Goal: Task Accomplishment & Management: Manage account settings

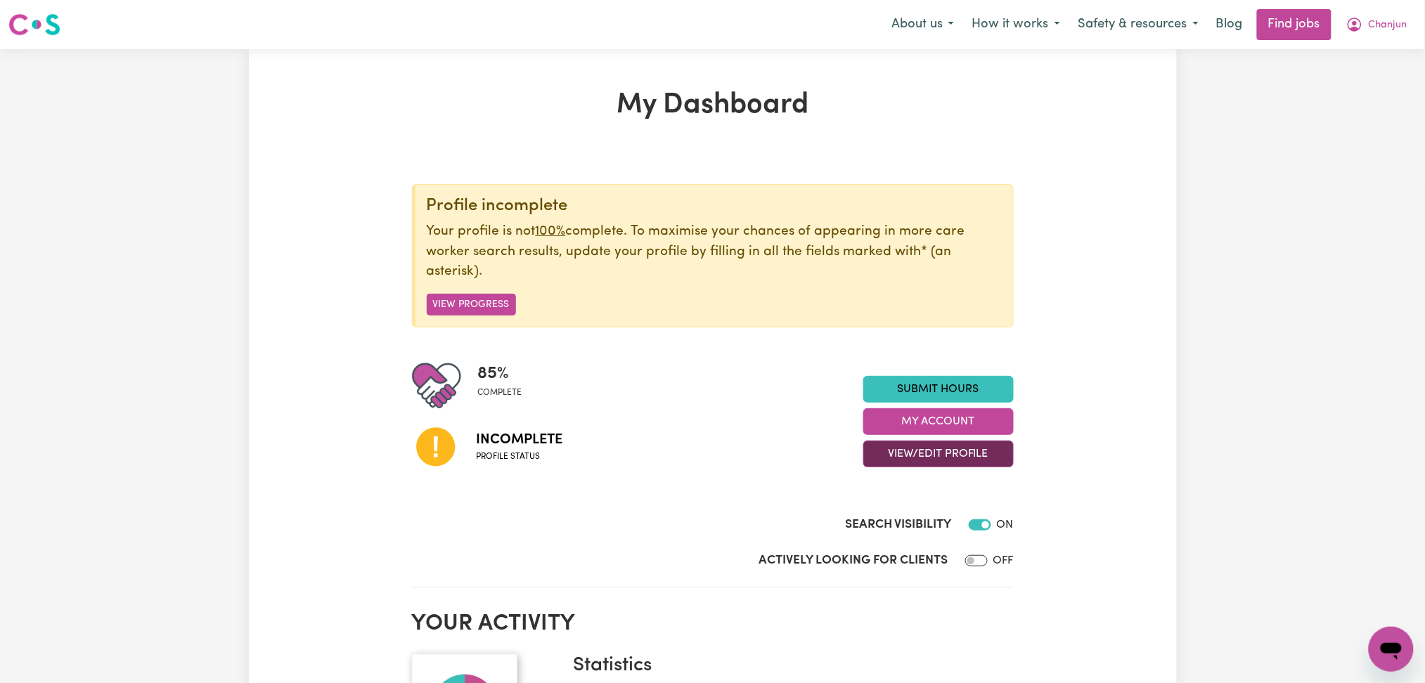
click at [901, 462] on button "View/Edit Profile" at bounding box center [938, 454] width 150 height 27
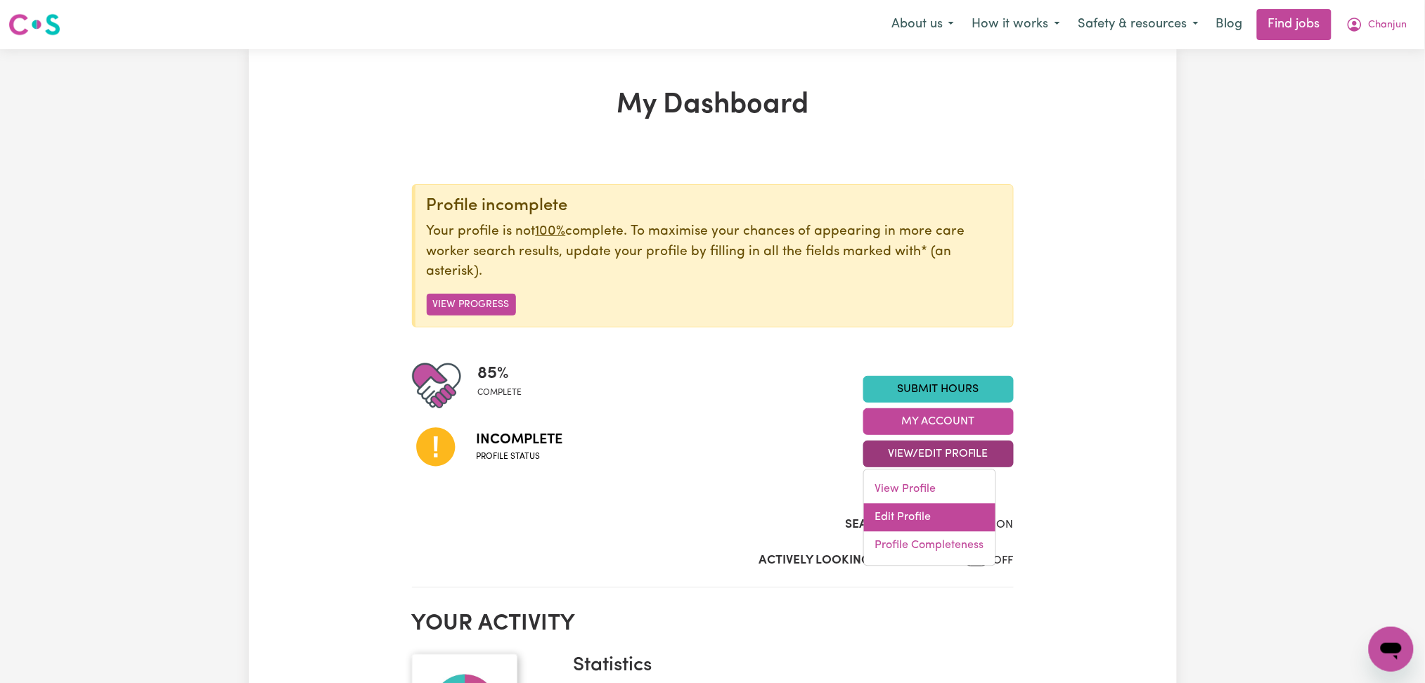
click at [902, 511] on link "Edit Profile" at bounding box center [929, 518] width 131 height 28
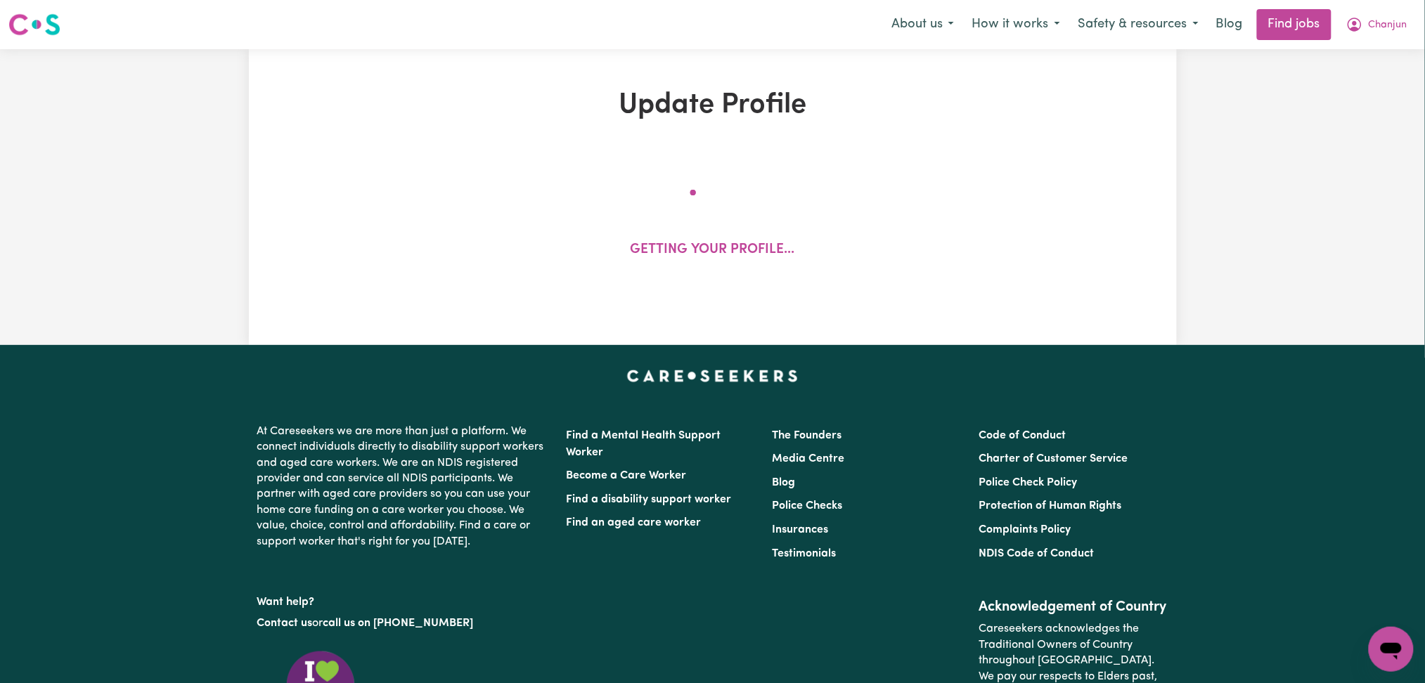
select select "[DEMOGRAPHIC_DATA]"
select select "Australian PR"
select select "Studying a healthcare related degree or qualification"
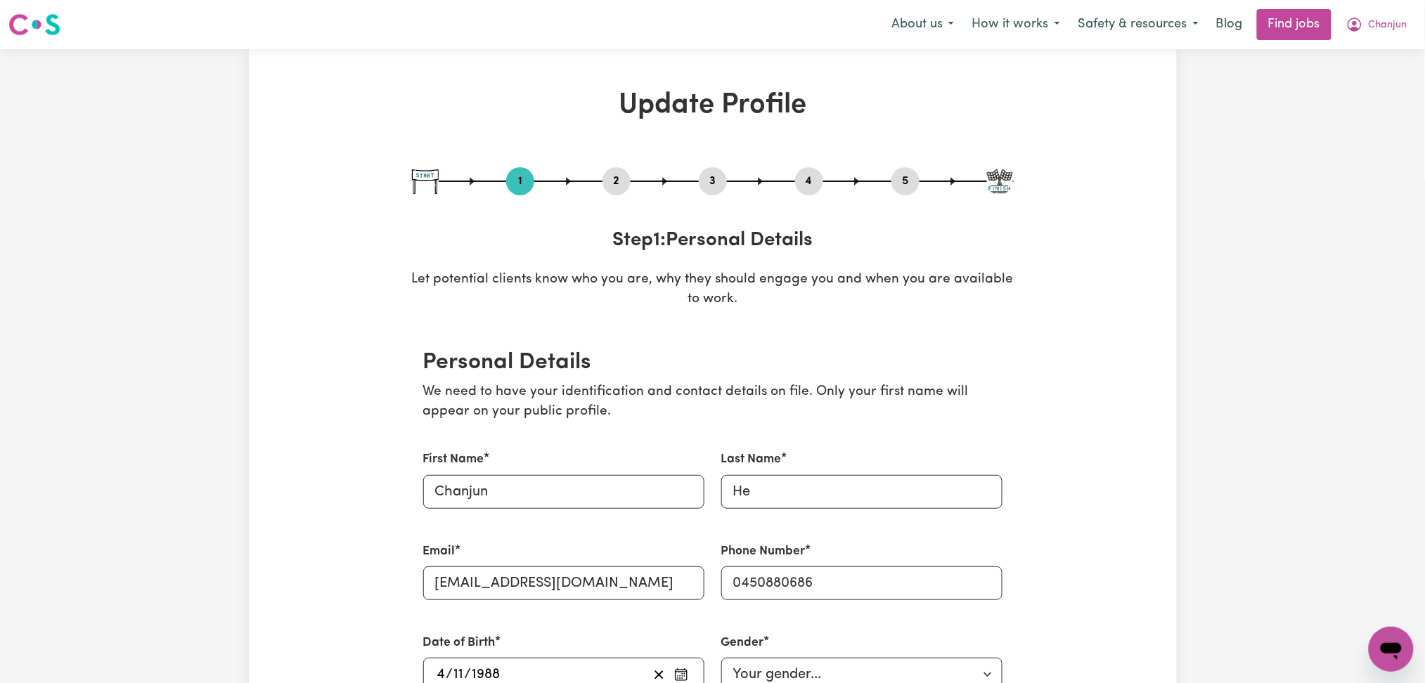
drag, startPoint x: 620, startPoint y: 178, endPoint x: 296, endPoint y: 420, distance: 404.2
click at [620, 178] on button "2" at bounding box center [616, 181] width 28 height 18
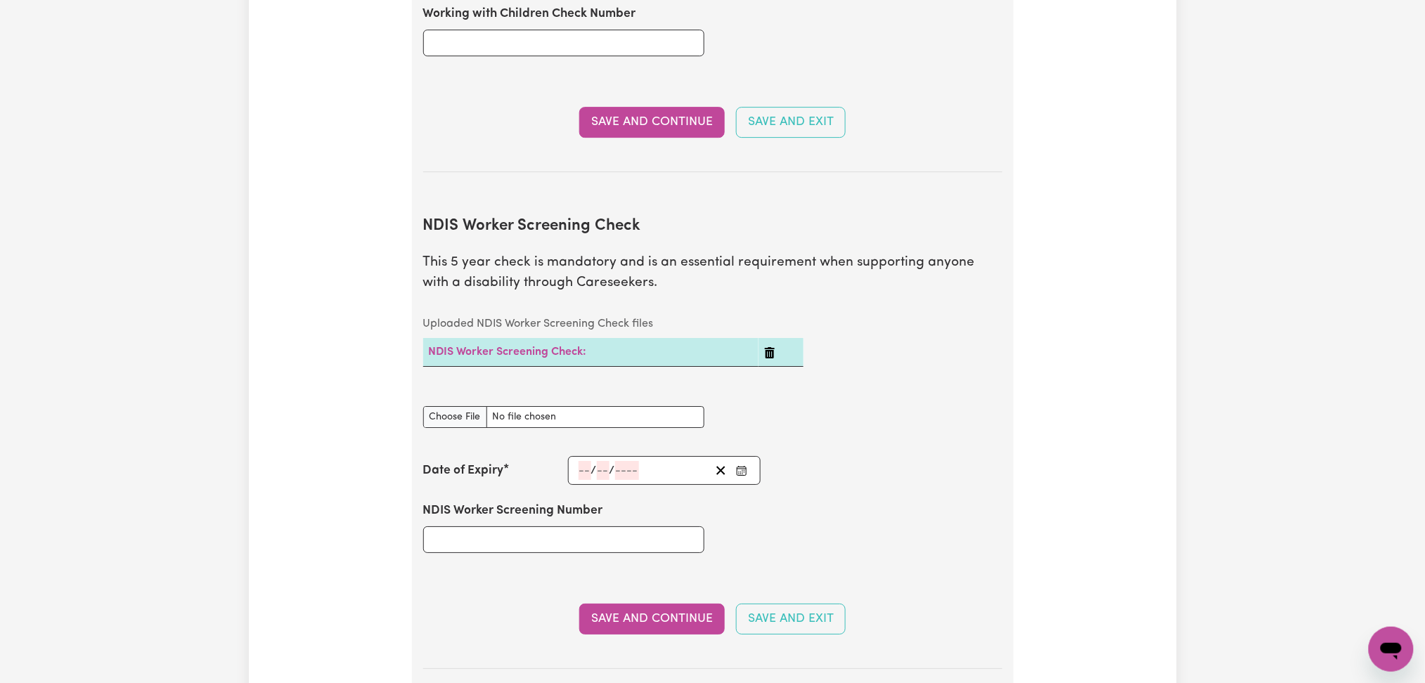
scroll to position [1687, 0]
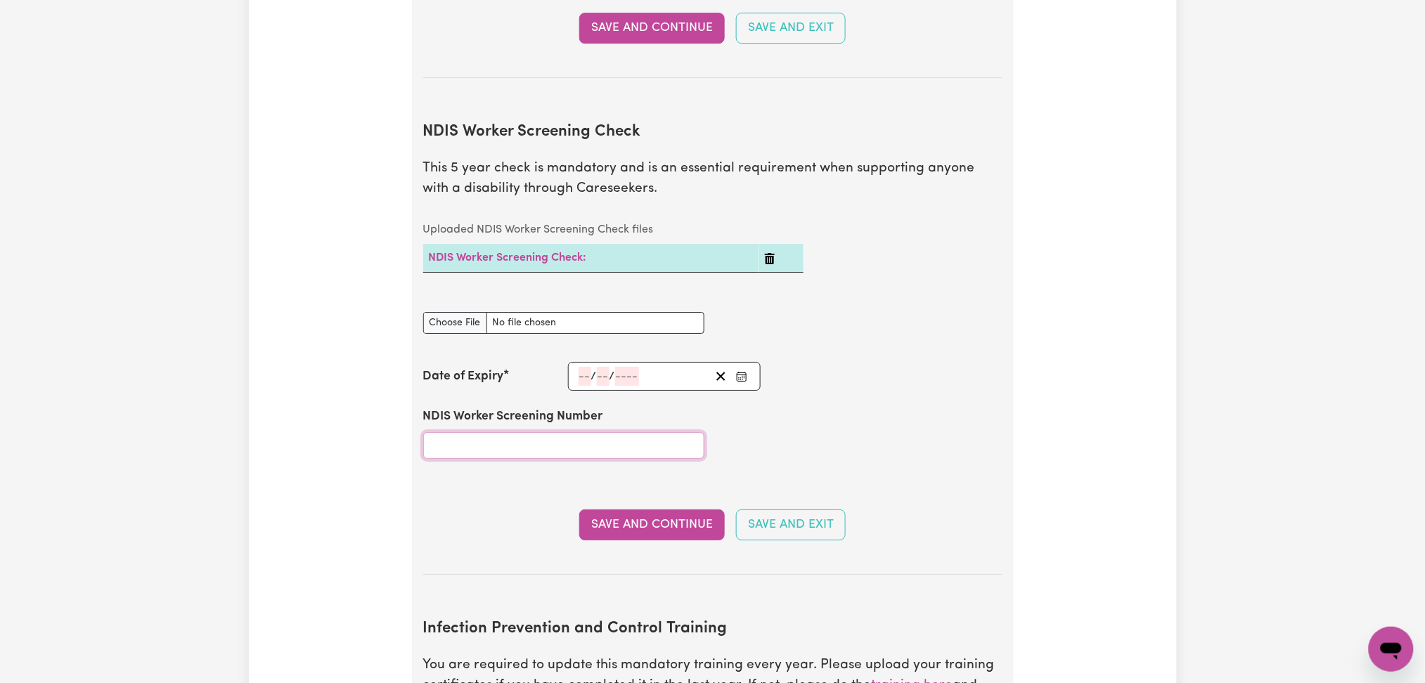
click at [521, 434] on input "NDIS Worker Screening Number" at bounding box center [563, 445] width 281 height 27
paste input "80804915"
type input "80804915"
click at [538, 252] on link "NDIS Worker Screening Check:" at bounding box center [508, 257] width 158 height 11
click at [744, 371] on icon "Enter the Date of Expiry of your NDIS Worker Screening Check" at bounding box center [741, 376] width 11 height 11
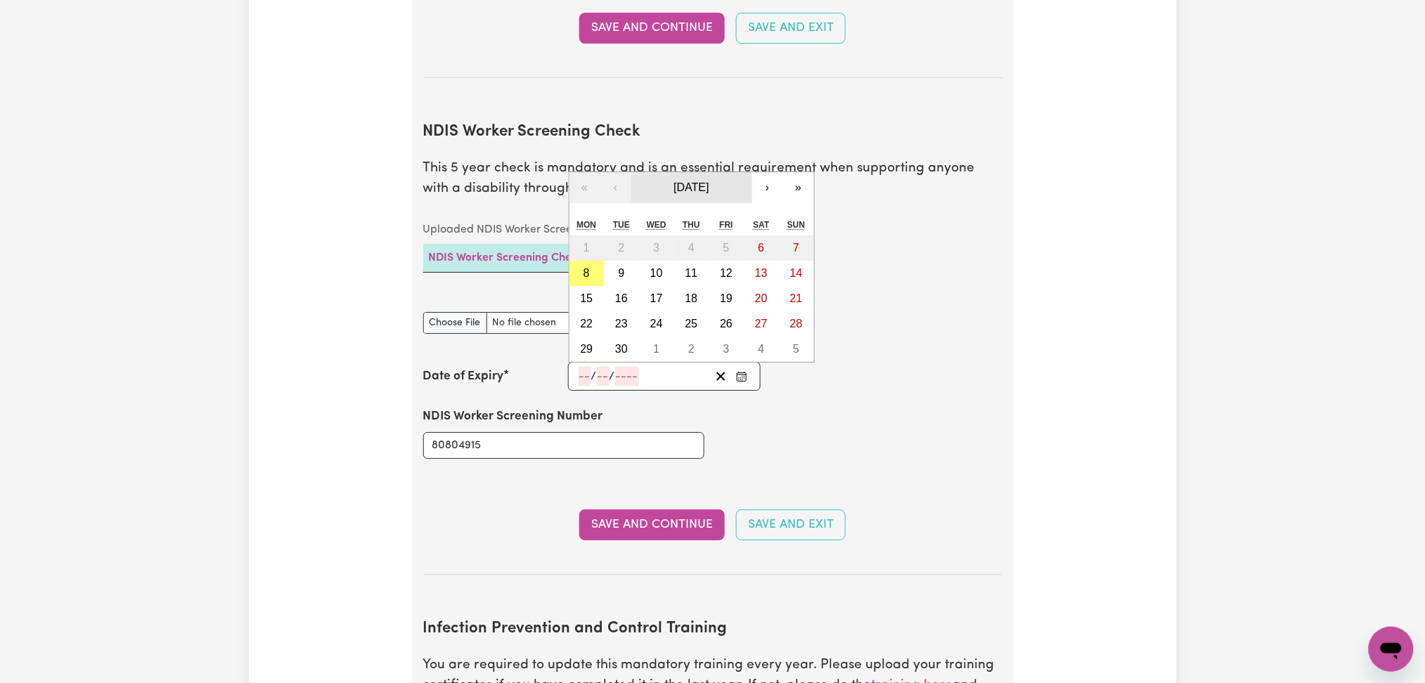
click at [714, 172] on button "[DATE]" at bounding box center [691, 187] width 121 height 31
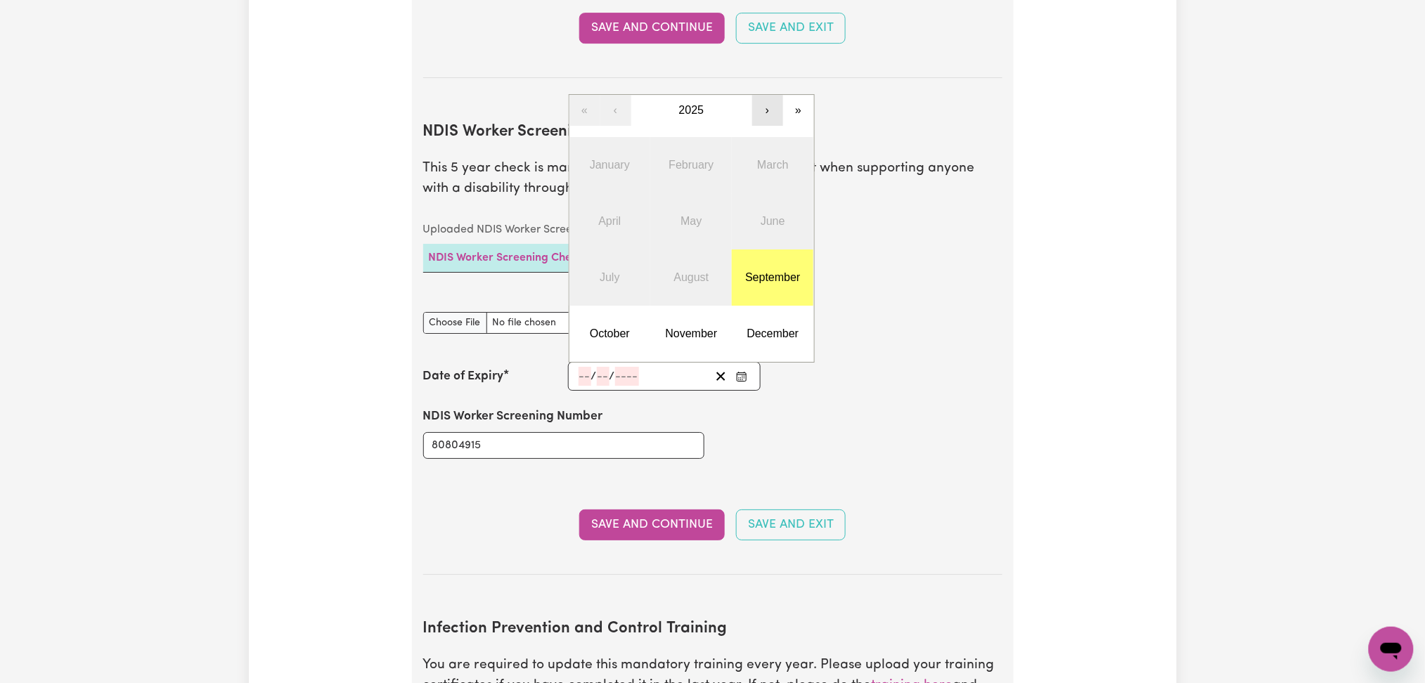
click at [760, 105] on button "›" at bounding box center [767, 110] width 31 height 31
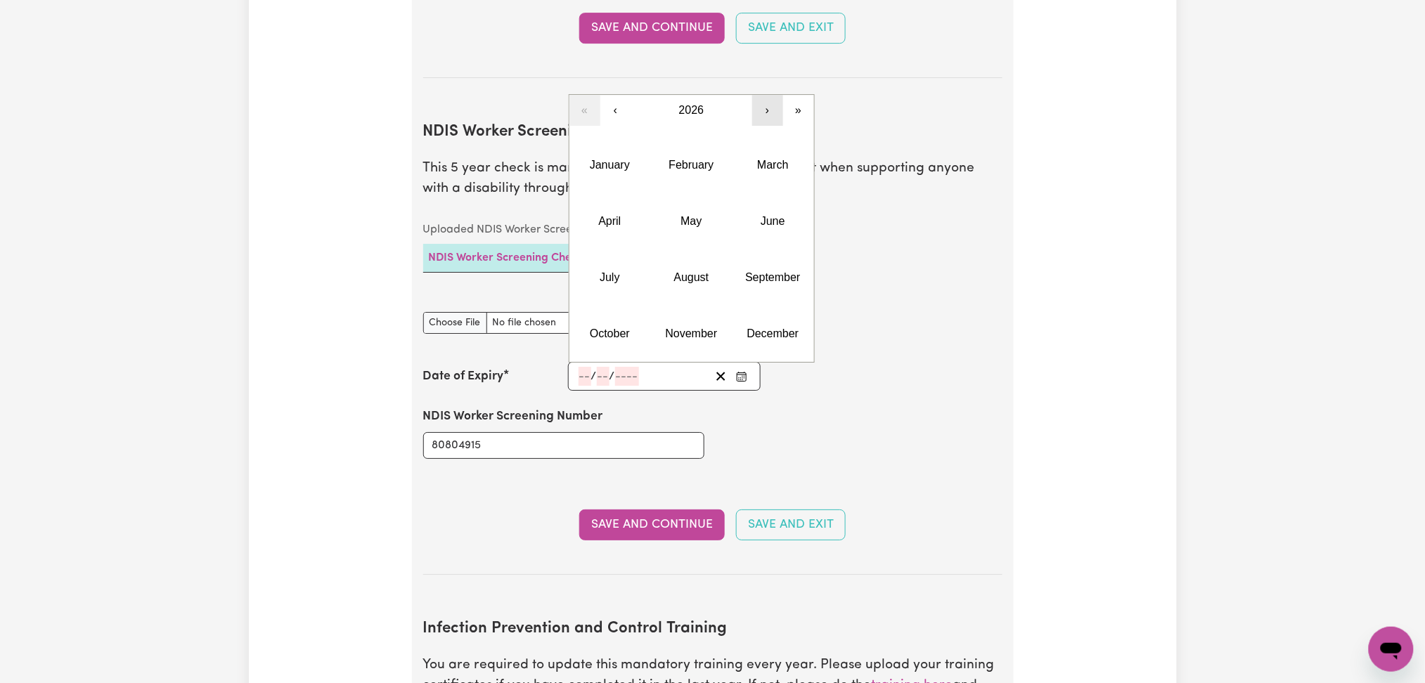
click at [760, 105] on button "›" at bounding box center [767, 110] width 31 height 31
click at [597, 205] on button "April" at bounding box center [610, 221] width 82 height 56
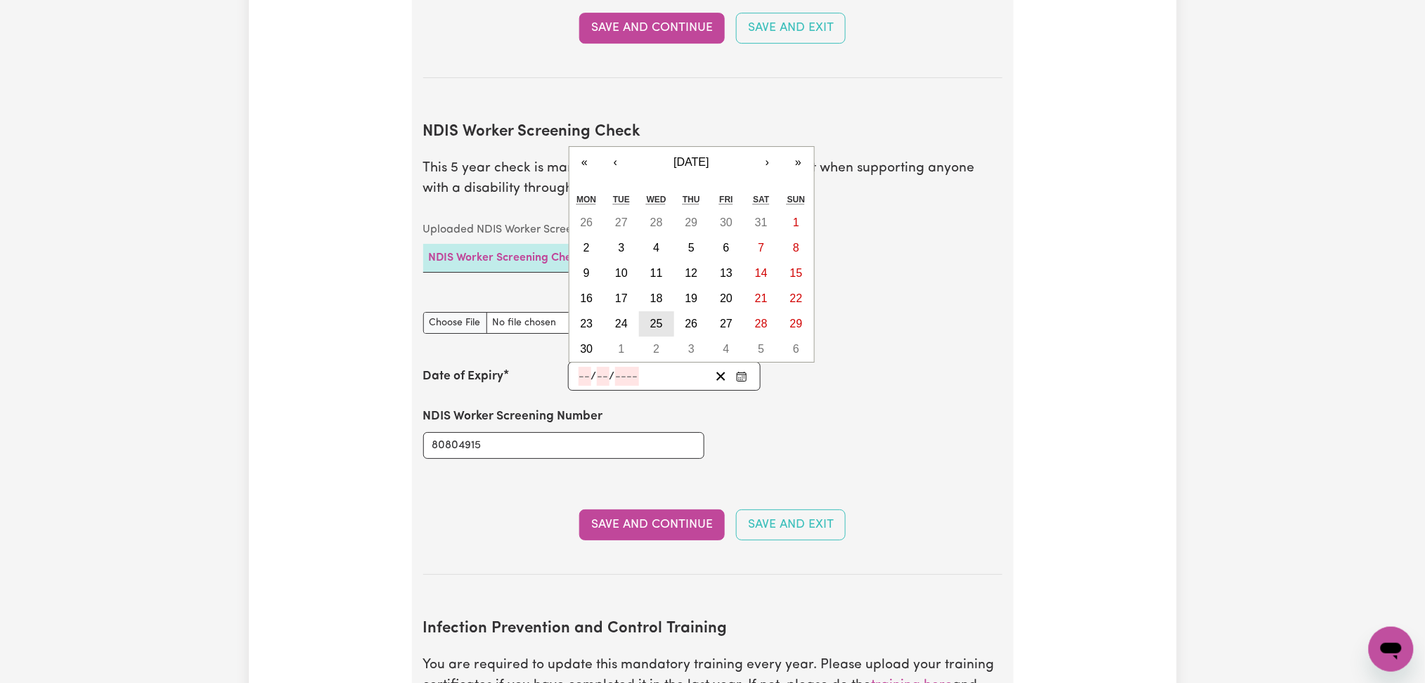
click at [655, 318] on abbr "25" at bounding box center [656, 324] width 13 height 12
type input "[DATE]"
type input "25"
type input "4"
type input "2029"
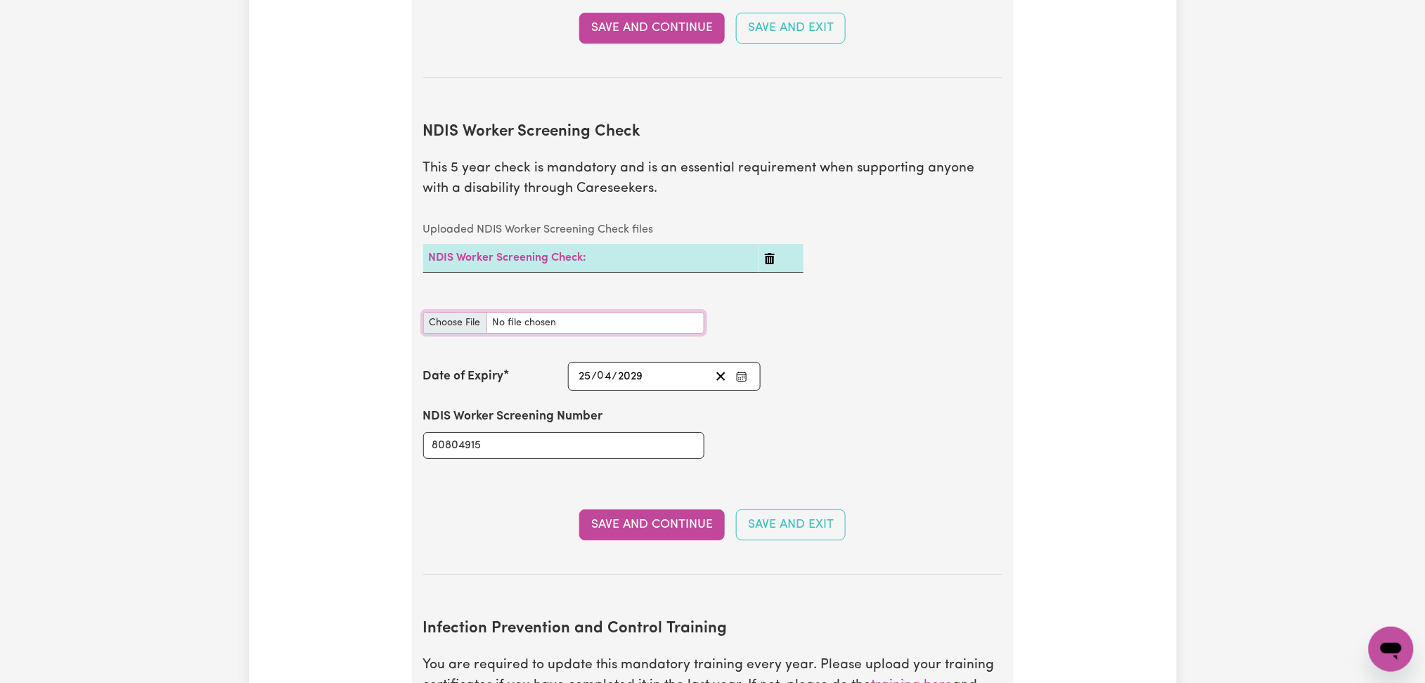
click at [433, 312] on input "NDIS Worker Screening Check document" at bounding box center [563, 323] width 281 height 22
type input "C:\fakepath\Chanjun He NDIS 80804915 - 25042029.PNG"
click at [632, 514] on button "Save and Continue" at bounding box center [651, 525] width 145 height 31
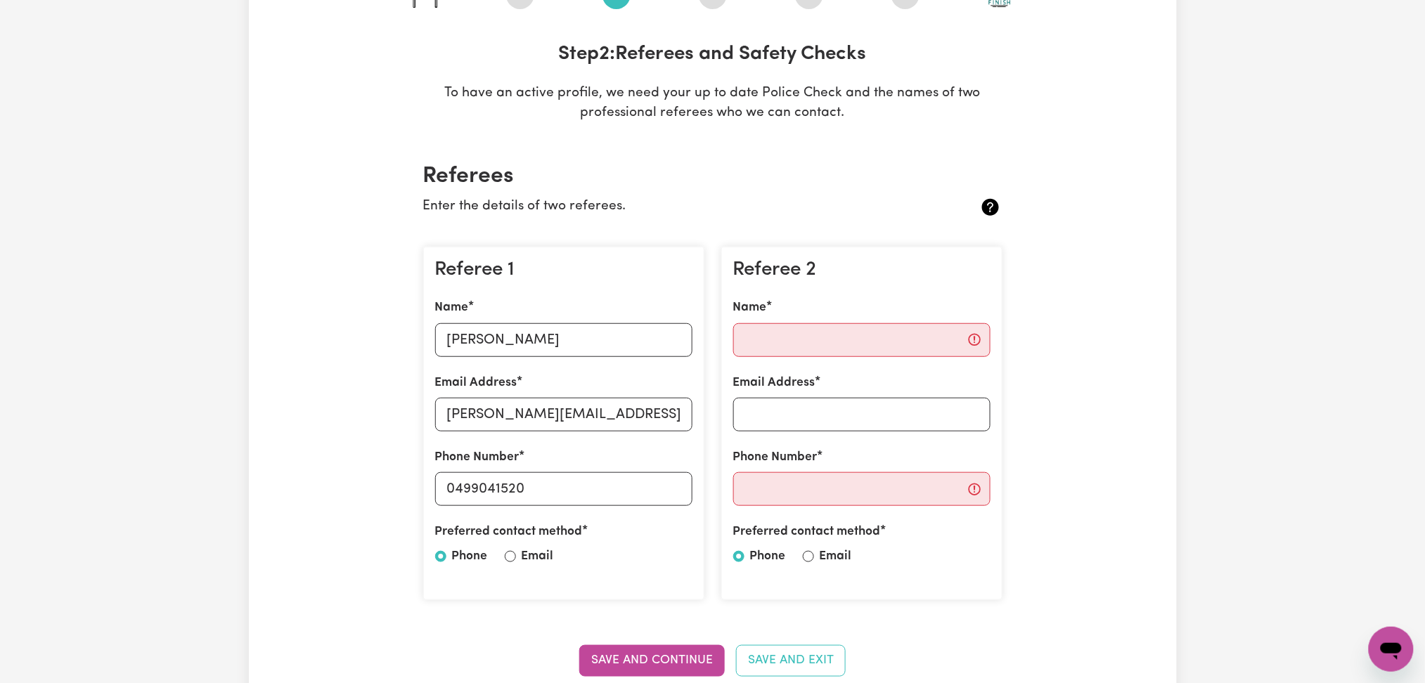
scroll to position [0, 0]
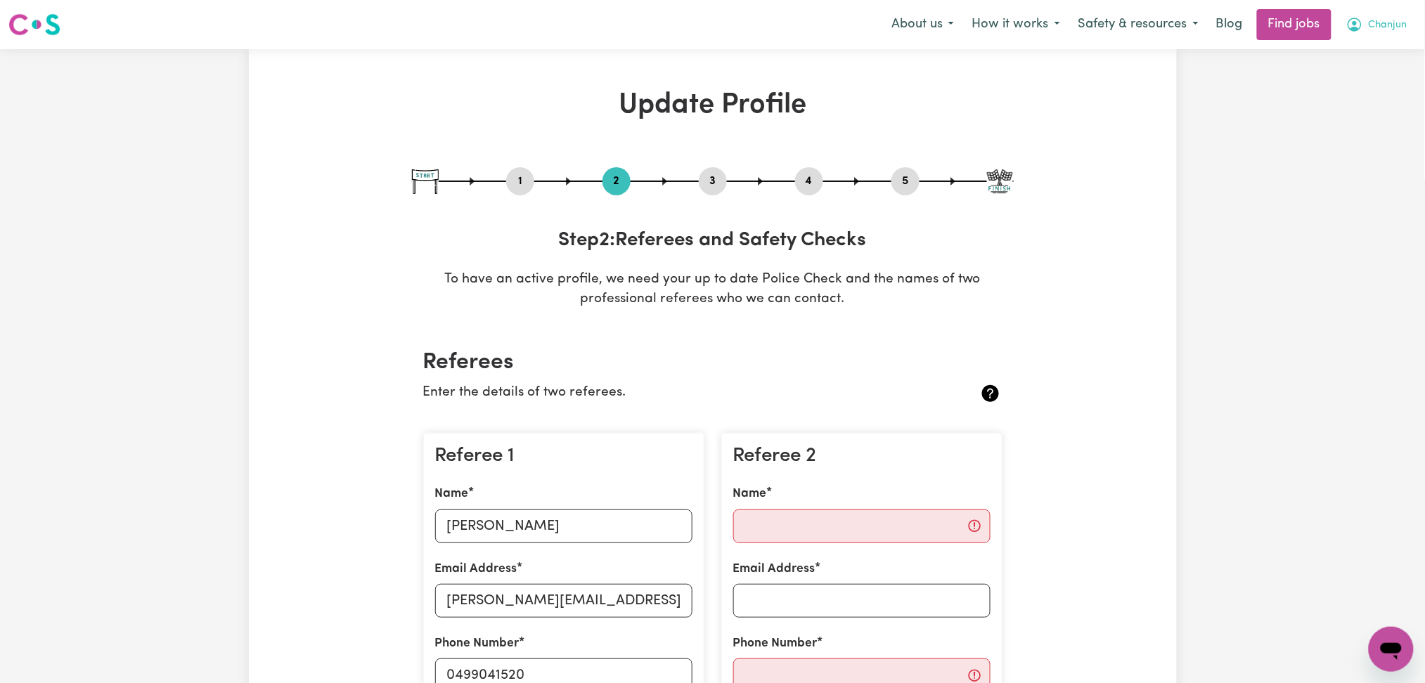
click at [1377, 25] on span "Chanjun" at bounding box center [1387, 25] width 39 height 15
click at [1347, 110] on link "Logout" at bounding box center [1359, 107] width 111 height 27
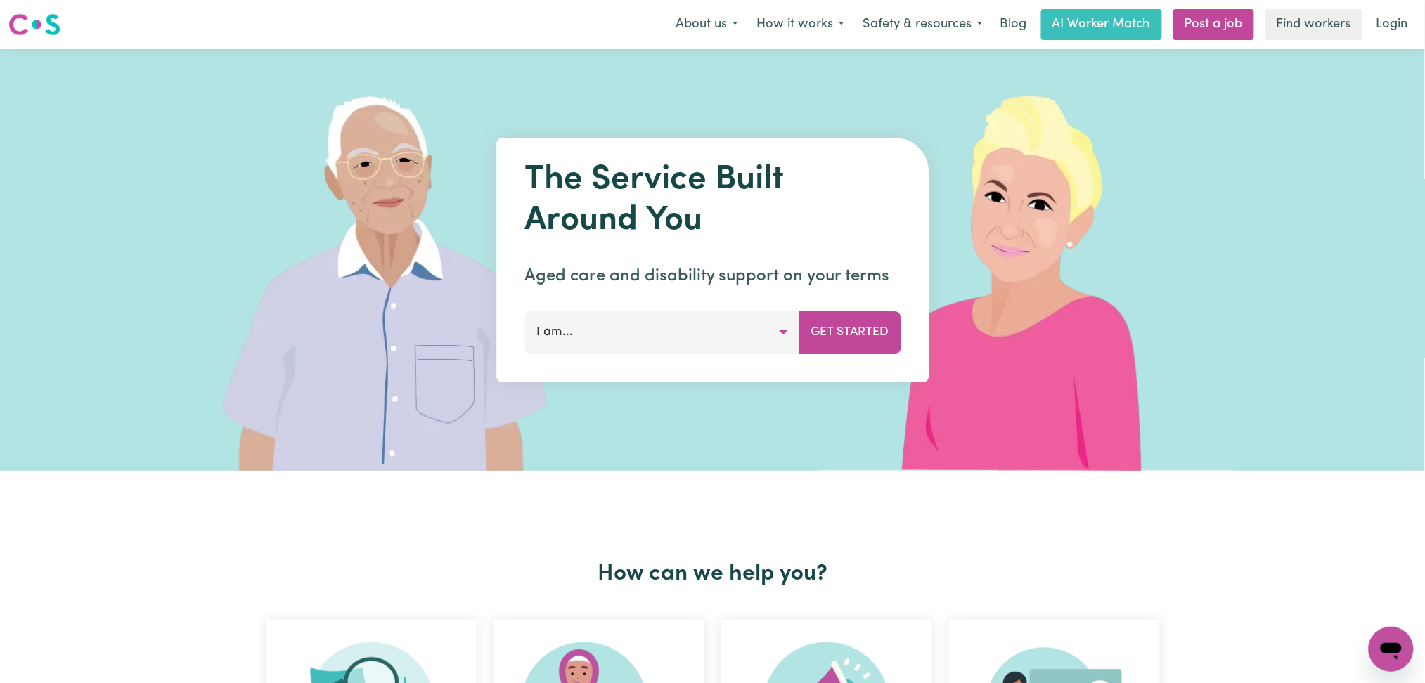
click at [450, 150] on img at bounding box center [395, 260] width 419 height 422
click at [1385, 27] on link "Login" at bounding box center [1392, 24] width 48 height 31
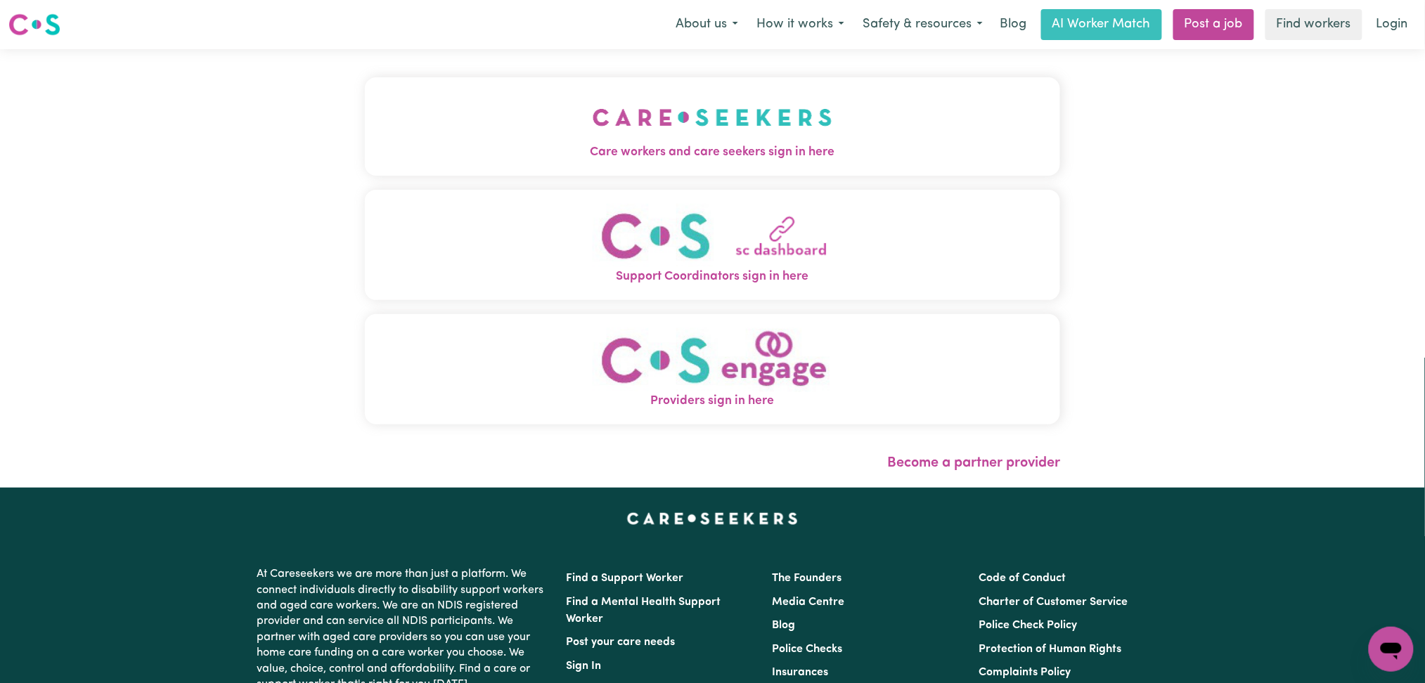
click at [568, 87] on button "Care workers and care seekers sign in here" at bounding box center [713, 126] width 696 height 98
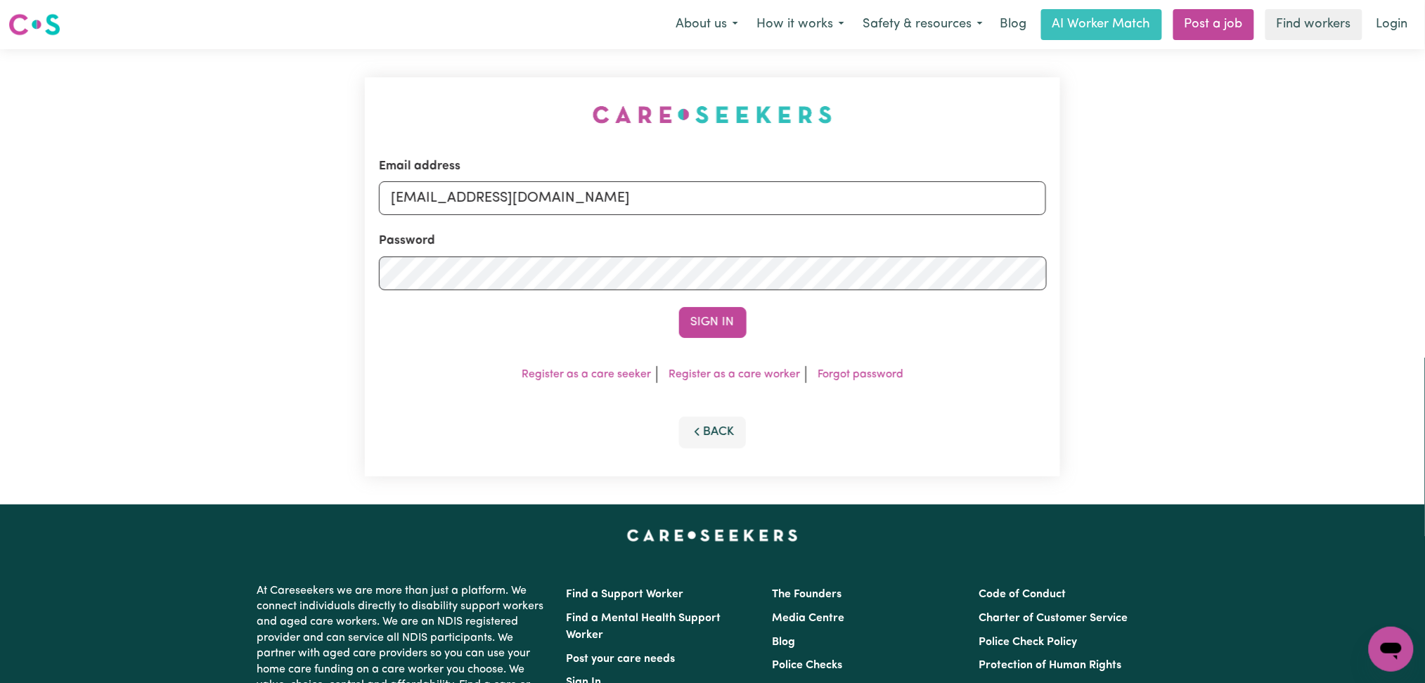
click at [469, 178] on div "Email address [EMAIL_ADDRESS][DOMAIN_NAME]" at bounding box center [713, 186] width 668 height 58
drag, startPoint x: 472, startPoint y: 194, endPoint x: 472, endPoint y: 215, distance: 21.1
click at [472, 194] on input "[EMAIL_ADDRESS][DOMAIN_NAME]" at bounding box center [713, 198] width 668 height 34
drag, startPoint x: 462, startPoint y: 197, endPoint x: 879, endPoint y: 200, distance: 417.5
click at [879, 198] on input "Superuser~[EMAIL_ADDRESS][DOMAIN_NAME]" at bounding box center [713, 198] width 668 height 34
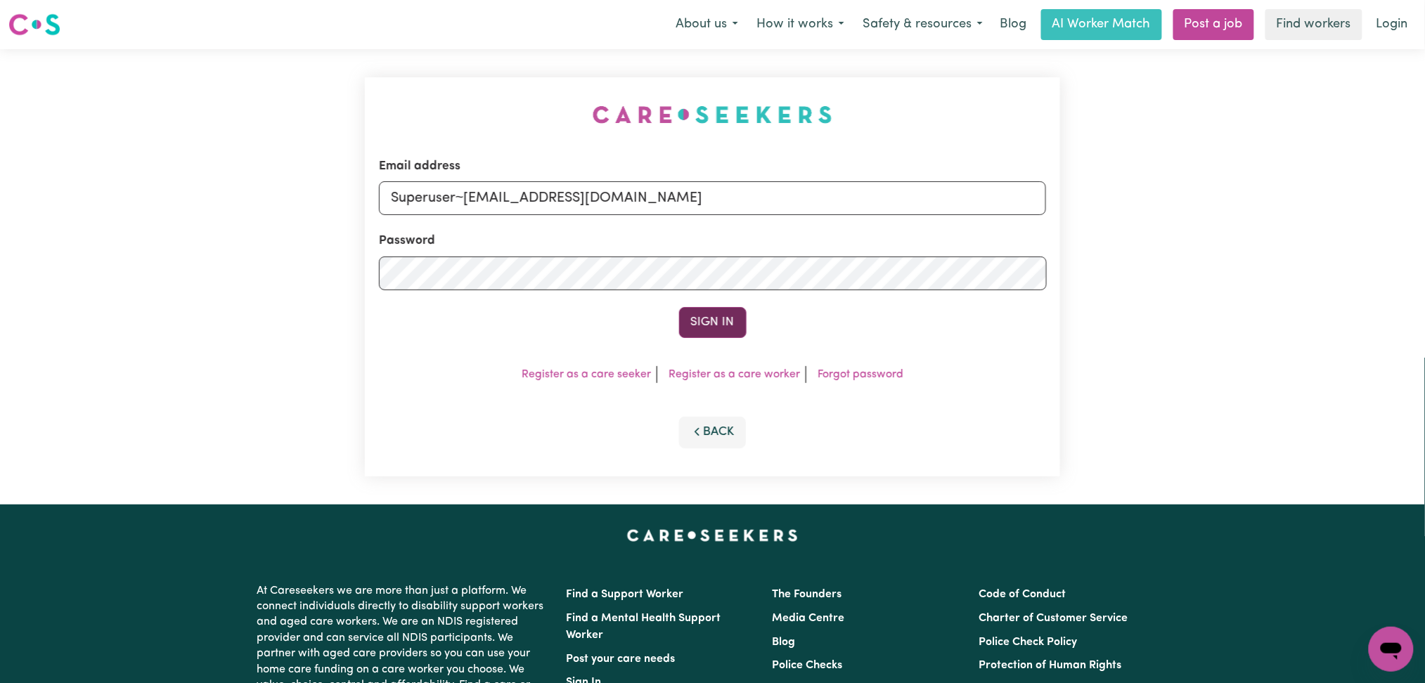
type input "Superuser~[EMAIL_ADDRESS][DOMAIN_NAME]"
click at [717, 310] on button "Sign In" at bounding box center [712, 322] width 67 height 31
